Goal: Task Accomplishment & Management: Manage account settings

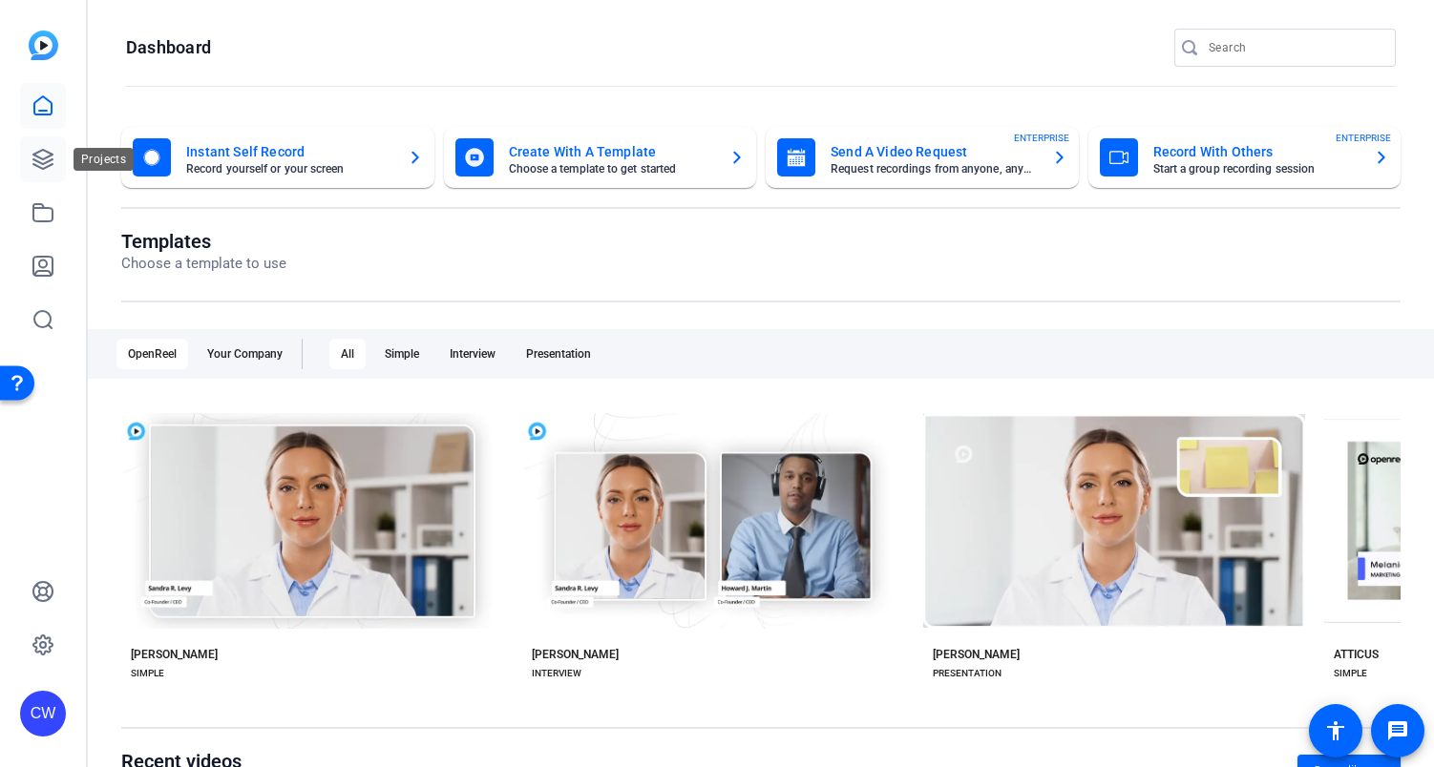
click at [44, 162] on icon at bounding box center [42, 159] width 19 height 19
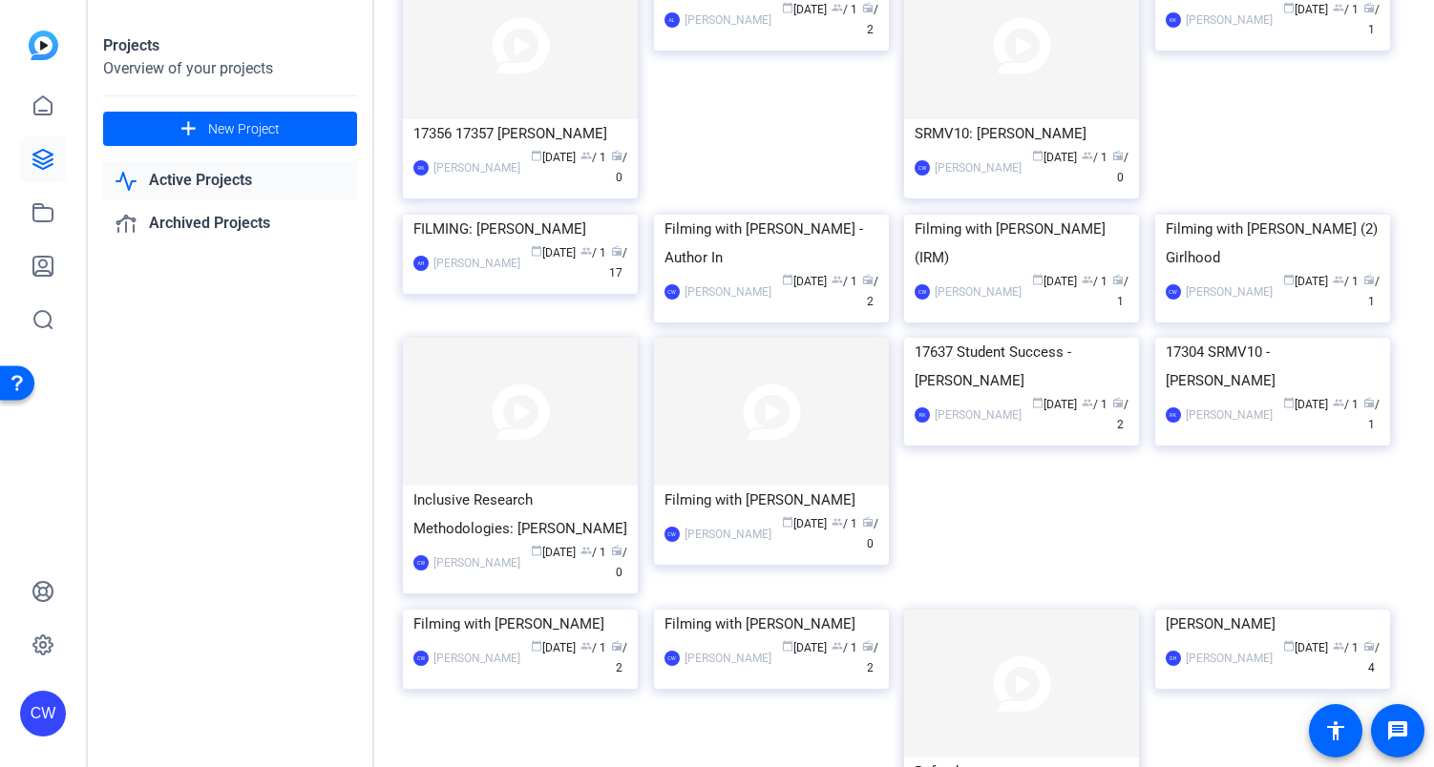
scroll to position [414, 0]
click at [798, 484] on img at bounding box center [771, 410] width 235 height 148
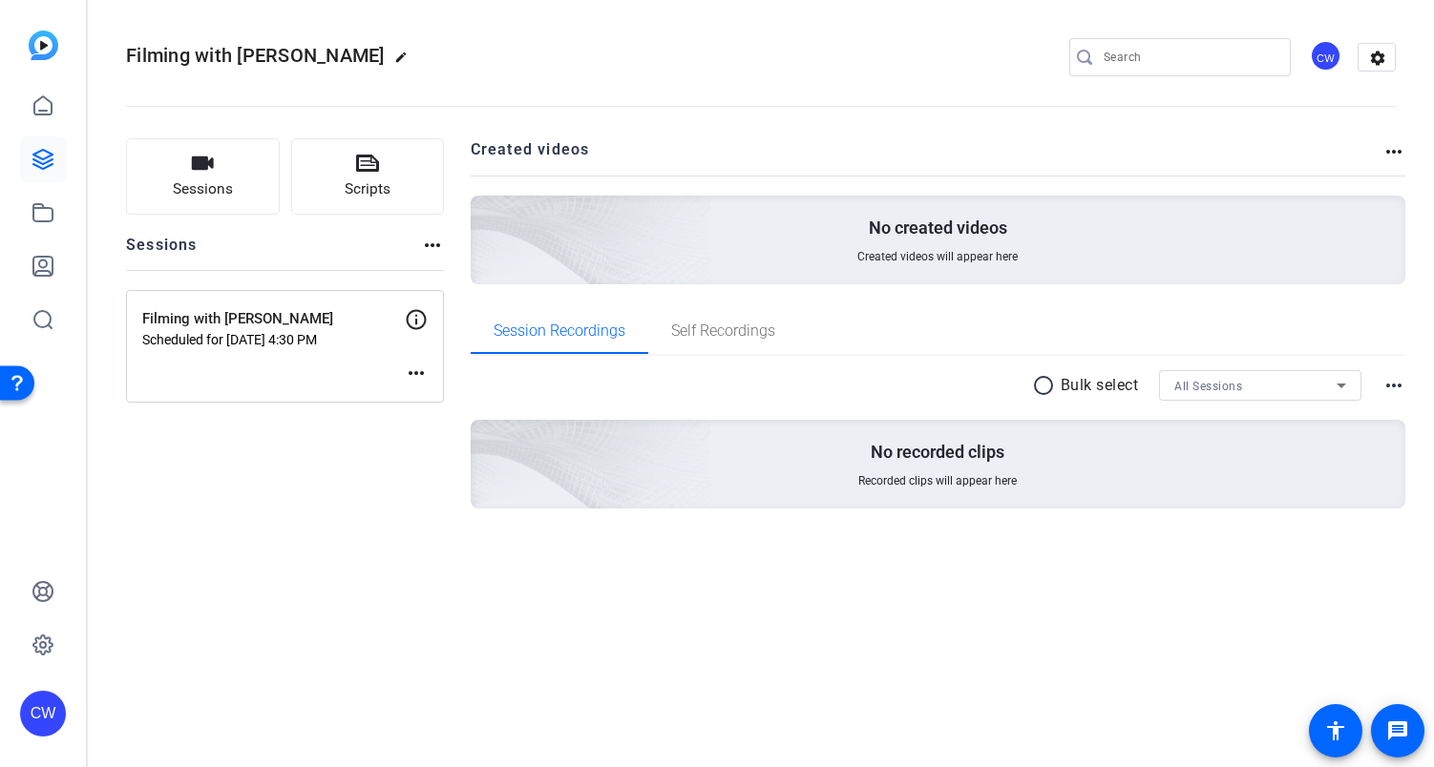
click at [418, 371] on mat-icon "more_horiz" at bounding box center [416, 373] width 23 height 23
click at [276, 358] on div at bounding box center [717, 383] width 1434 height 767
click at [414, 368] on mat-icon "more_horiz" at bounding box center [416, 373] width 23 height 23
click at [430, 405] on span "Edit Session" at bounding box center [463, 401] width 87 height 23
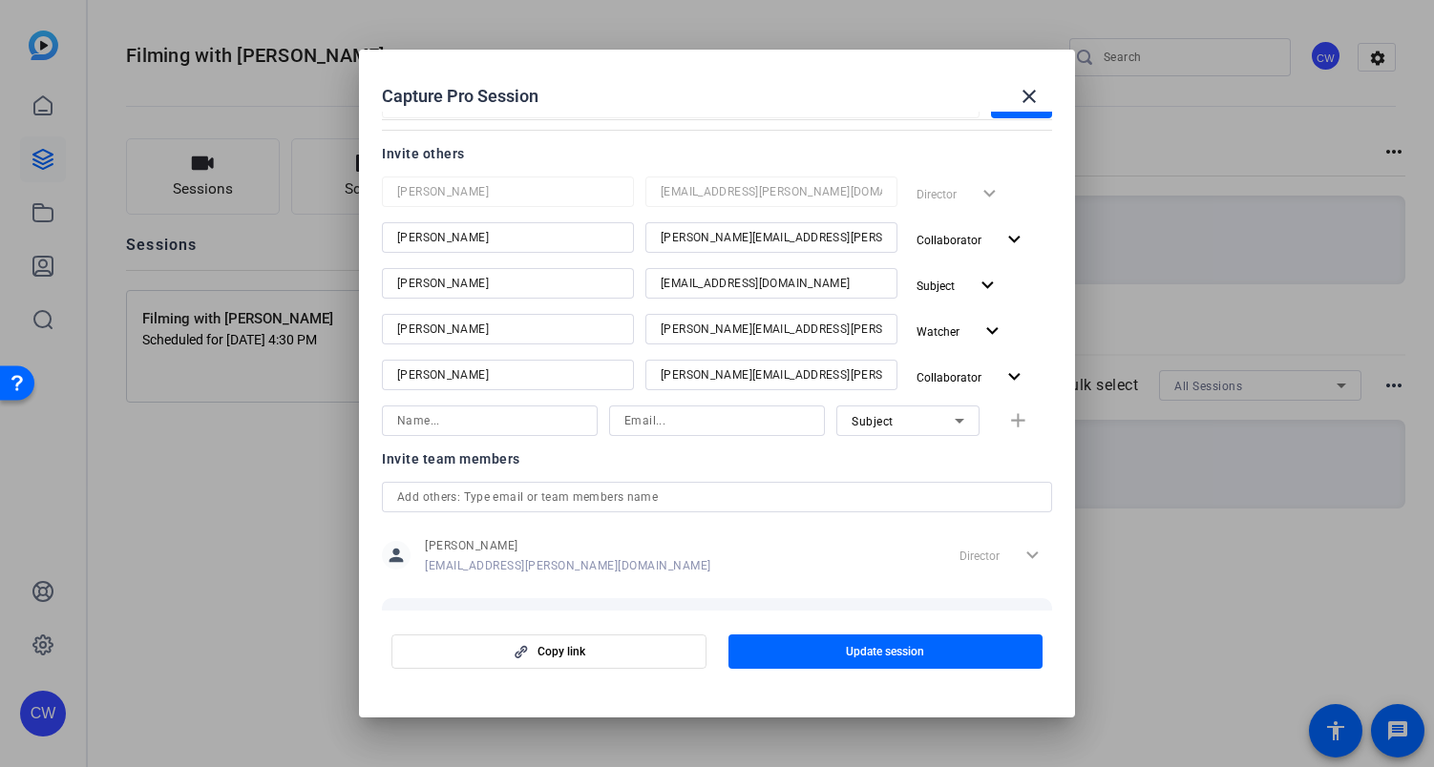
scroll to position [232, 0]
click at [1002, 372] on mat-icon "expand_more" at bounding box center [1014, 376] width 24 height 24
click at [981, 512] on span "Remove User" at bounding box center [948, 515] width 71 height 13
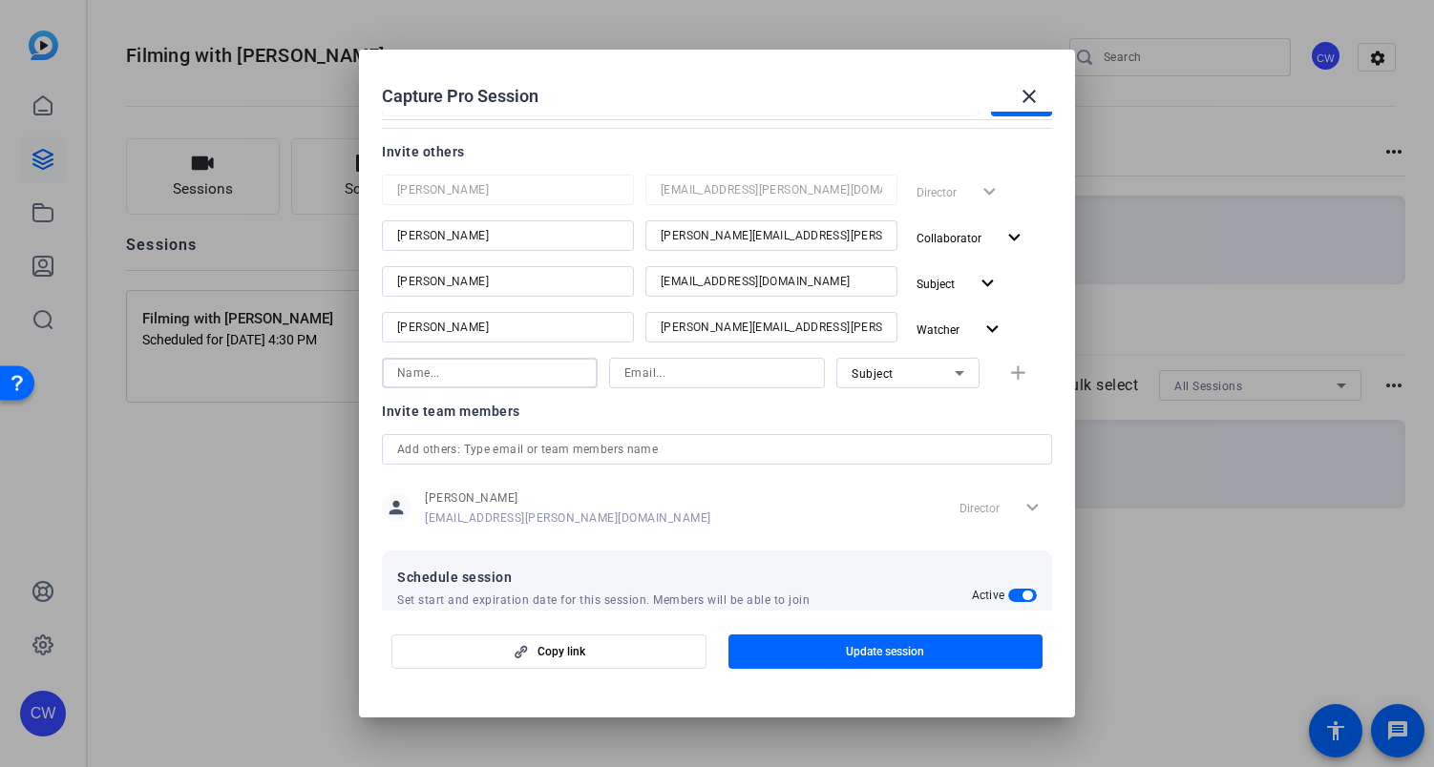
click at [437, 377] on input at bounding box center [489, 373] width 185 height 23
type input "[PERSON_NAME]"
click at [648, 370] on input at bounding box center [716, 373] width 185 height 23
type input "[EMAIL_ADDRESS][DOMAIN_NAME]"
click at [954, 371] on icon at bounding box center [959, 373] width 10 height 5
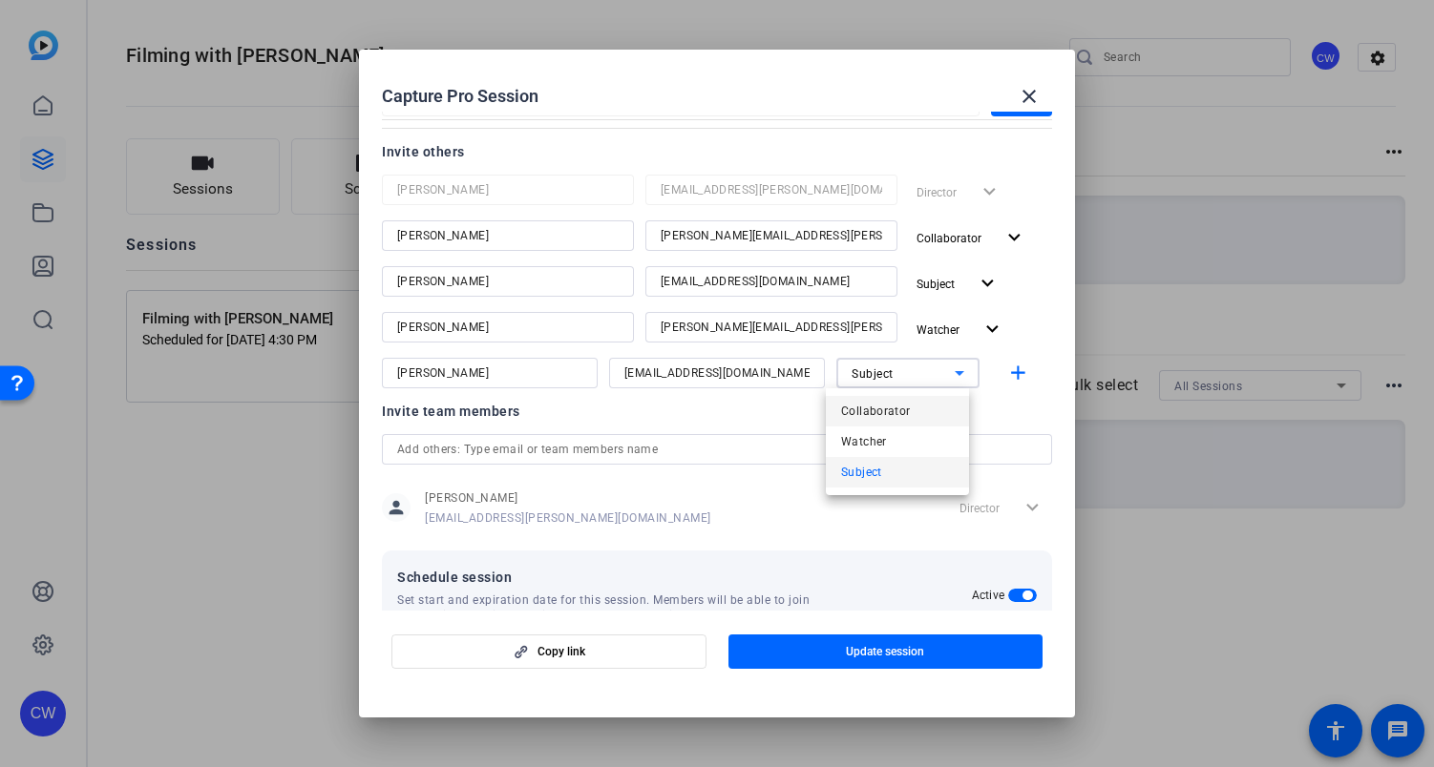
click at [916, 411] on mat-option "Collaborator" at bounding box center [897, 411] width 143 height 31
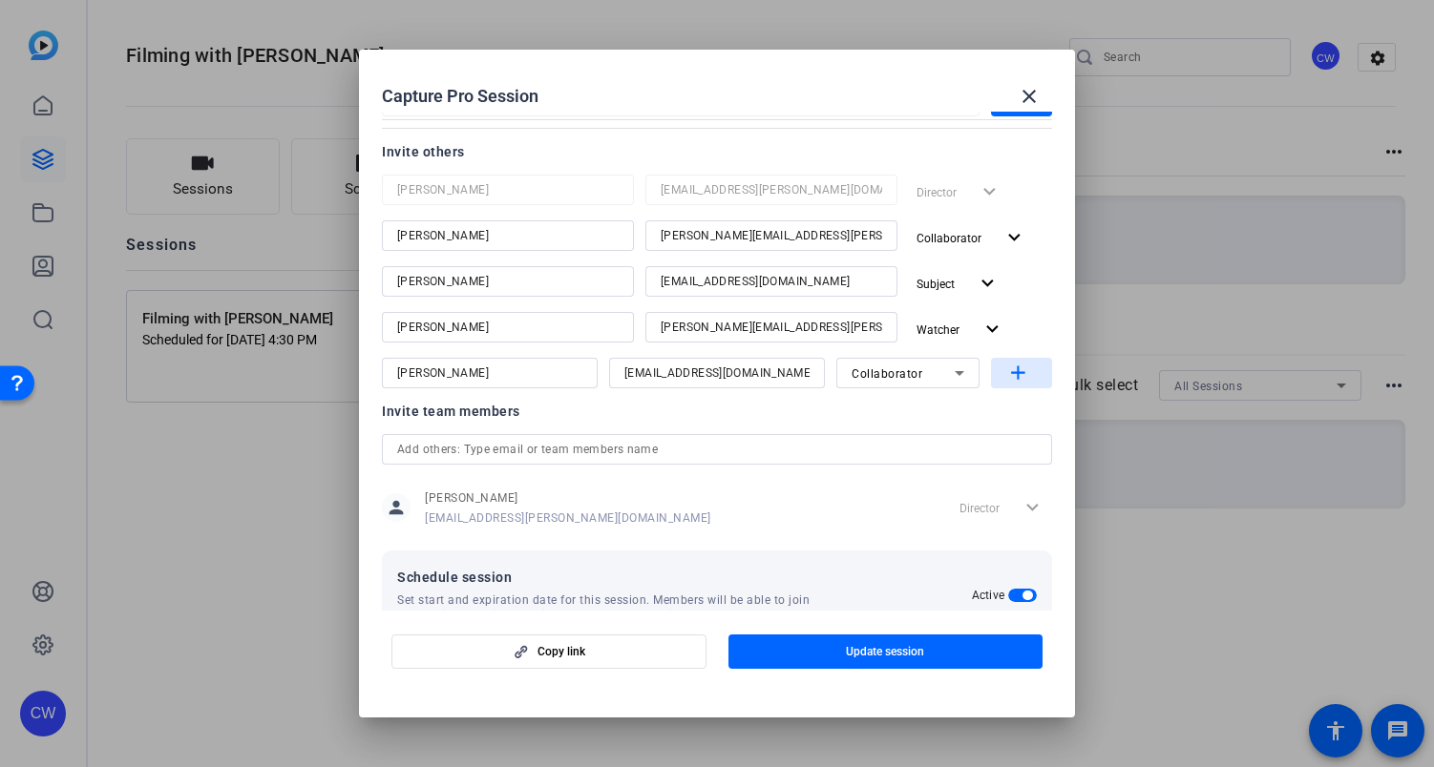
click at [1006, 375] on mat-icon "add" at bounding box center [1018, 374] width 24 height 24
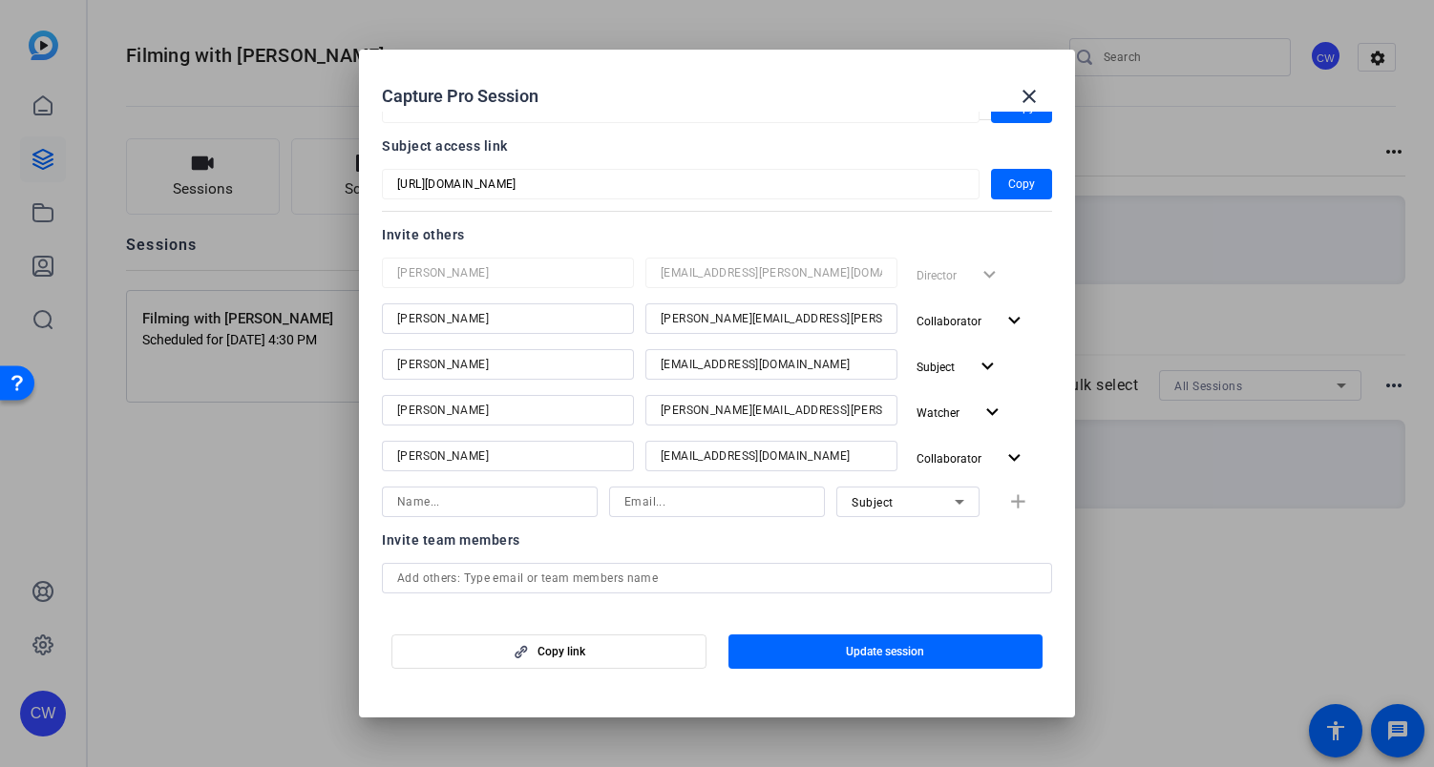
scroll to position [204, 0]
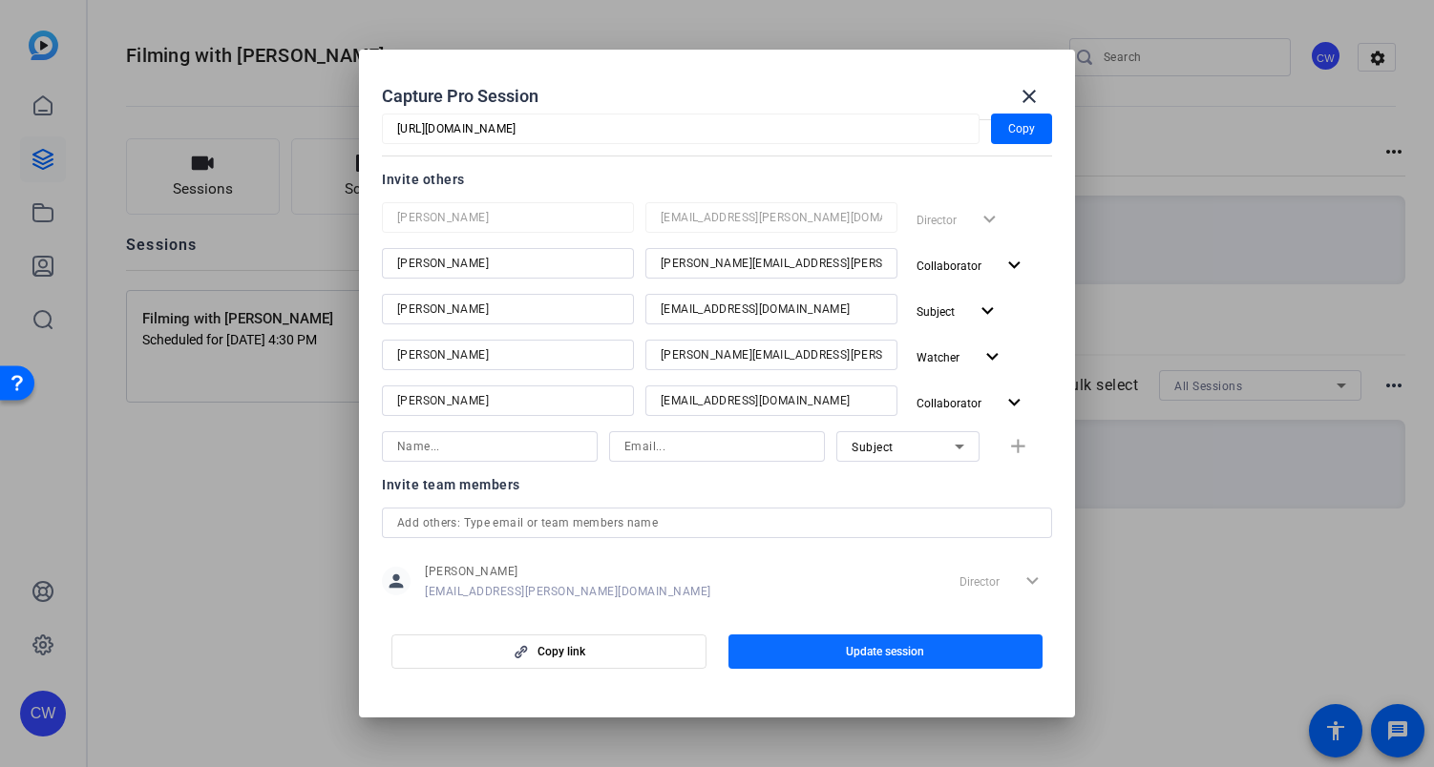
click at [852, 655] on span "Update session" at bounding box center [885, 651] width 78 height 15
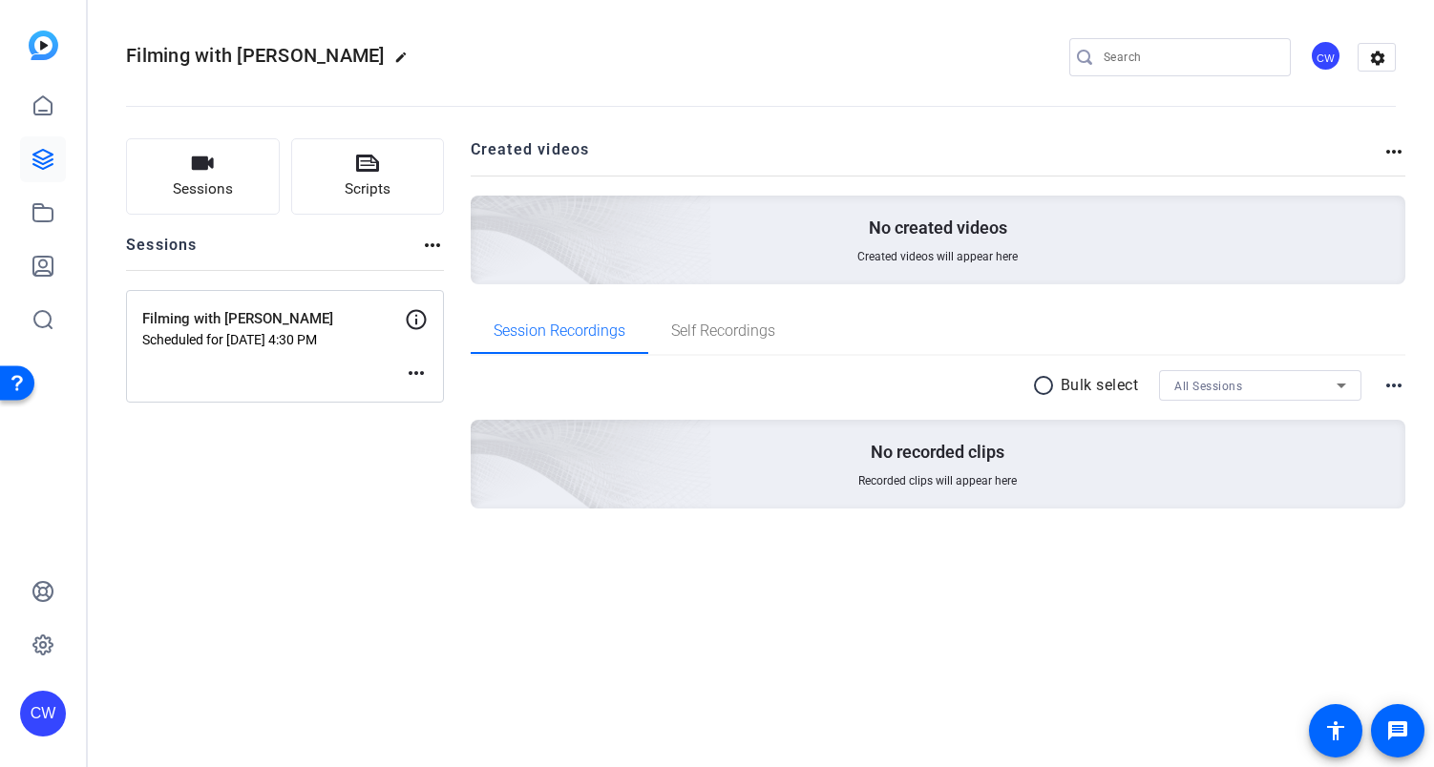
click at [413, 371] on mat-icon "more_horiz" at bounding box center [416, 373] width 23 height 23
click at [413, 371] on body "Accessibility Screen-Reader Guide, Feedback, and Issue Reporting | New window C…" at bounding box center [717, 383] width 1434 height 767
click at [431, 403] on span "Edit Session" at bounding box center [463, 401] width 87 height 23
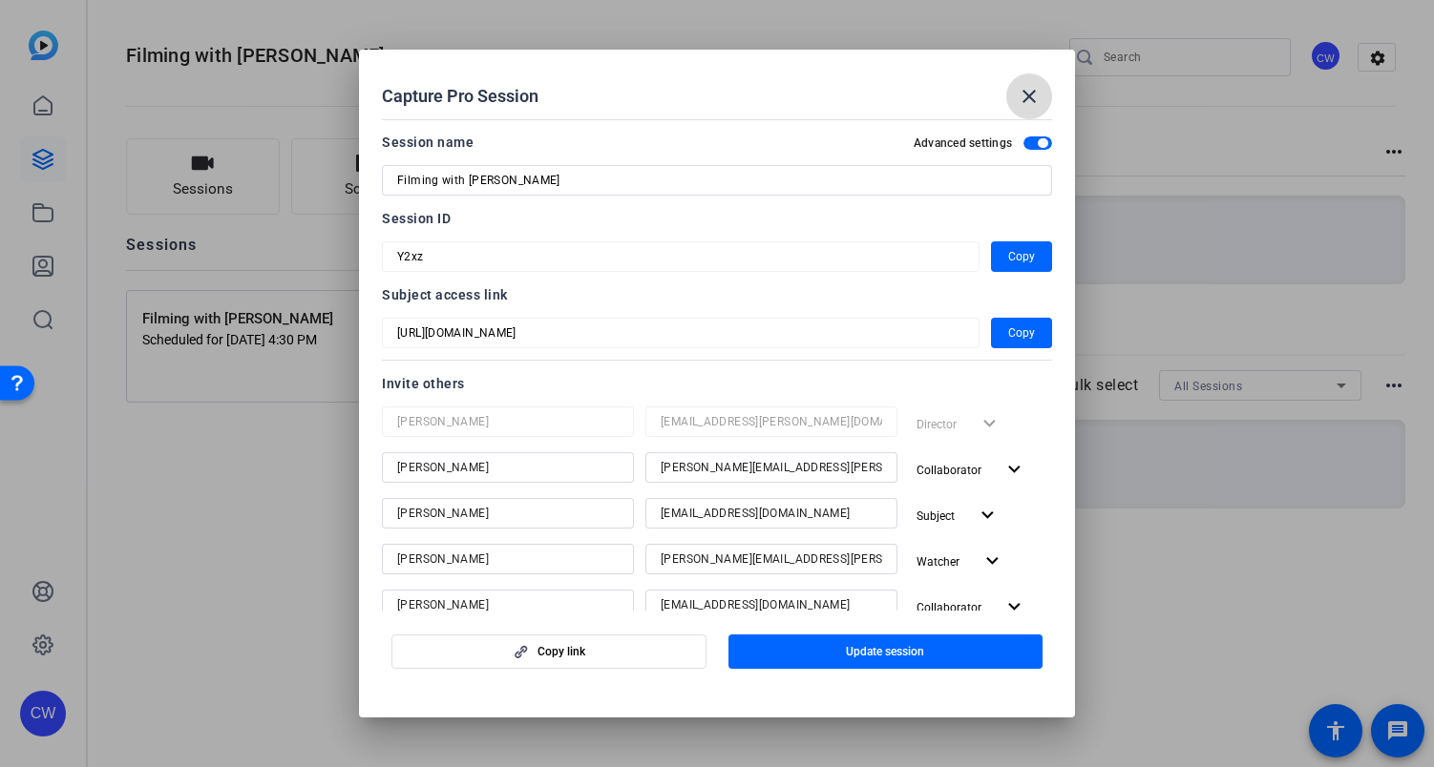
click at [1029, 94] on mat-icon "close" at bounding box center [1028, 96] width 23 height 23
